Goal: Information Seeking & Learning: Learn about a topic

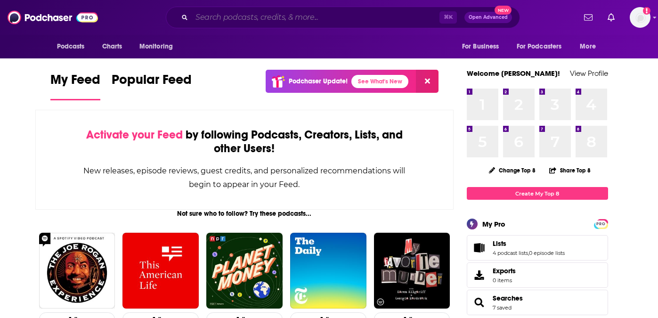
click at [268, 15] on input "Search podcasts, credits, & more..." at bounding box center [316, 17] width 248 height 15
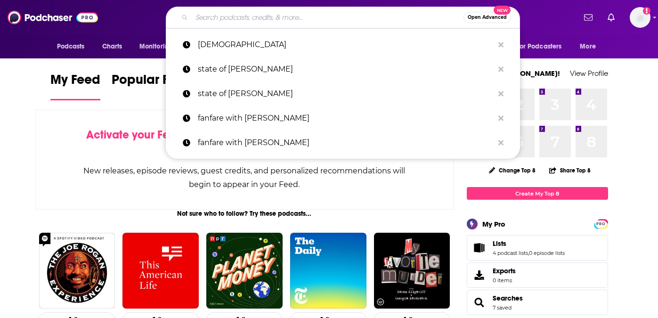
paste input "https://www.youtube.com/@CrossExamined/videos"
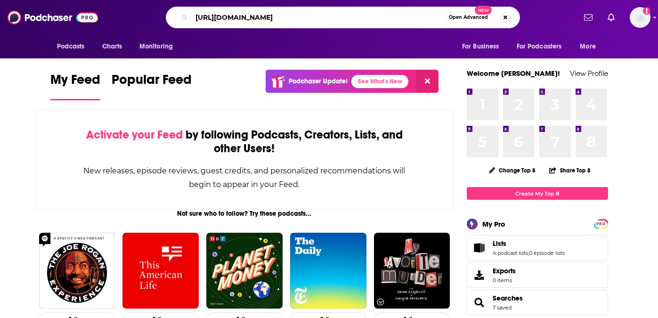
drag, startPoint x: 375, startPoint y: 16, endPoint x: 178, endPoint y: 15, distance: 197.4
click at [178, 15] on div "https://www.youtube.com/@CrossExamined/videos Open Advanced New" at bounding box center [343, 18] width 354 height 22
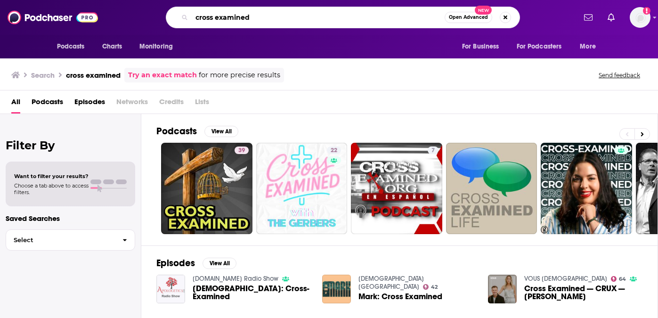
click at [238, 17] on input "cross examined" at bounding box center [318, 17] width 253 height 15
type input "[PERSON_NAME]"
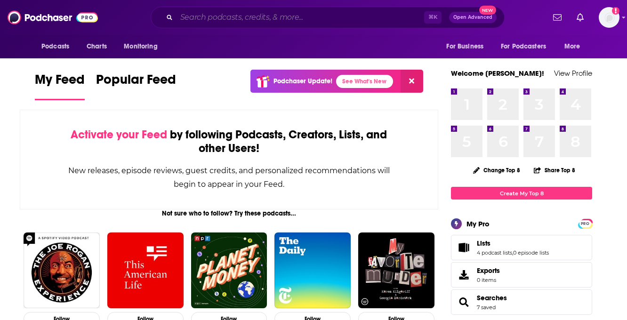
click at [284, 19] on input "Search podcasts, credits, & more..." at bounding box center [301, 17] width 248 height 15
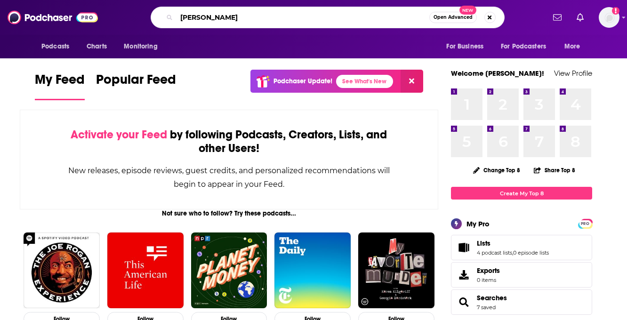
type input "[PERSON_NAME]"
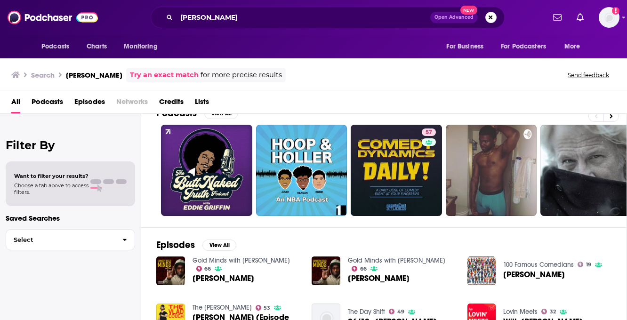
scroll to position [23, 0]
